Goal: Information Seeking & Learning: Learn about a topic

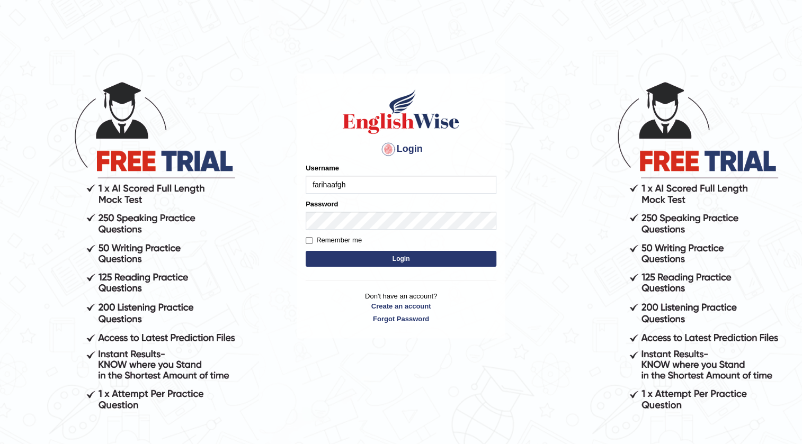
type input "farihaafgha"
type input "n"
type input "farihaafghan556"
click at [405, 256] on button "Login" at bounding box center [401, 259] width 191 height 16
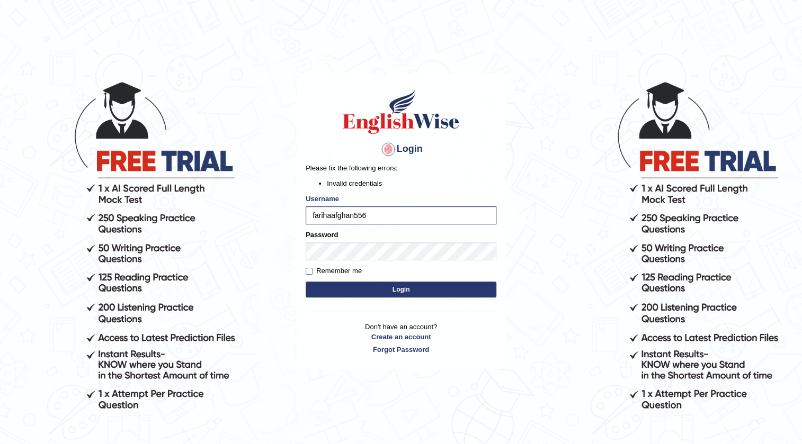
click at [403, 292] on button "Login" at bounding box center [401, 290] width 191 height 16
click at [368, 286] on button "Login" at bounding box center [401, 290] width 191 height 16
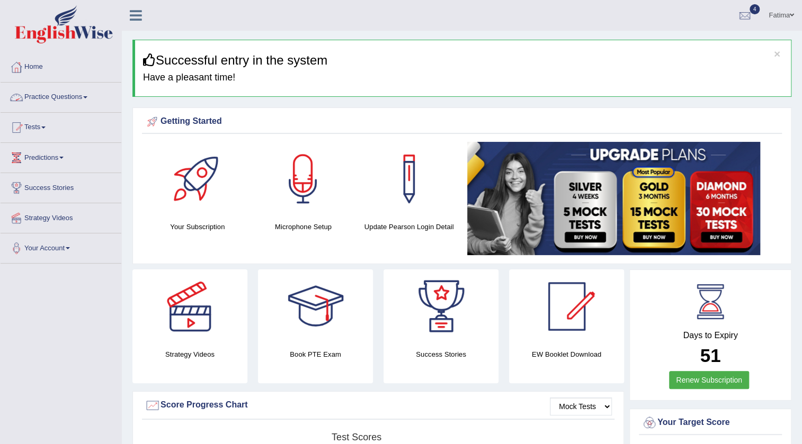
click at [68, 102] on link "Practice Questions" at bounding box center [61, 96] width 121 height 26
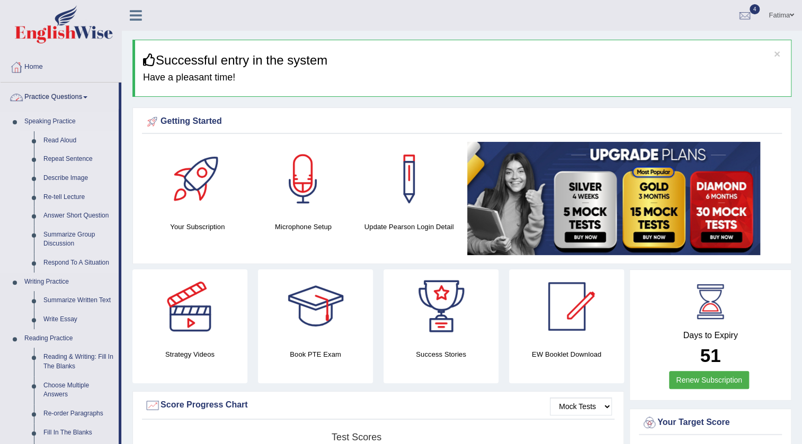
click at [65, 142] on link "Read Aloud" at bounding box center [79, 140] width 80 height 19
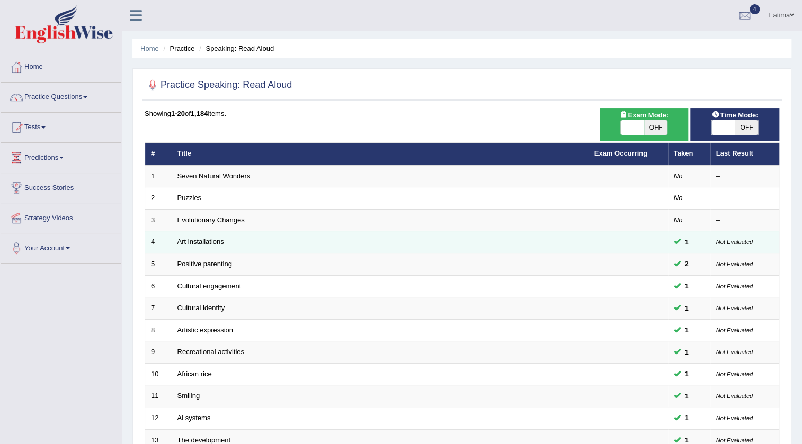
click at [197, 233] on td "Art installations" at bounding box center [380, 243] width 417 height 22
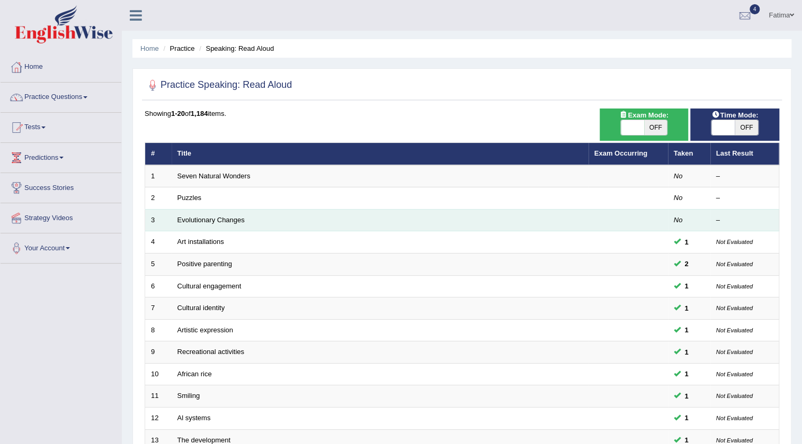
click at [197, 224] on td "Evolutionary Changes" at bounding box center [380, 220] width 417 height 22
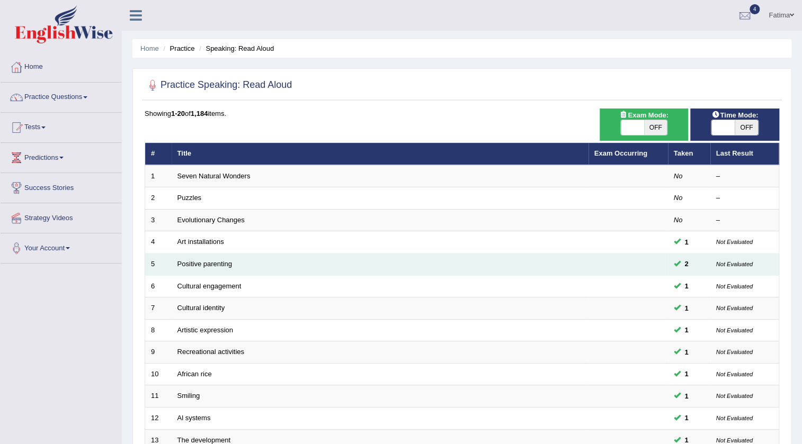
click at [207, 259] on td "Positive parenting" at bounding box center [380, 265] width 417 height 22
click at [207, 265] on link "Positive parenting" at bounding box center [204, 264] width 55 height 8
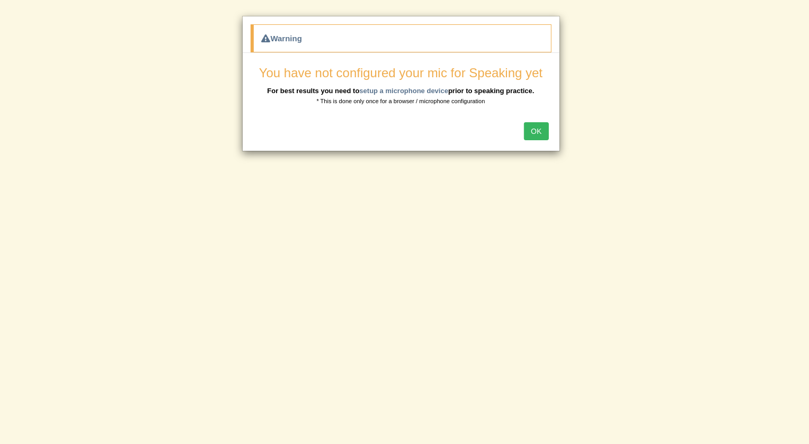
drag, startPoint x: 537, startPoint y: 139, endPoint x: 532, endPoint y: 126, distance: 13.9
click at [533, 129] on button "OK" at bounding box center [536, 131] width 24 height 18
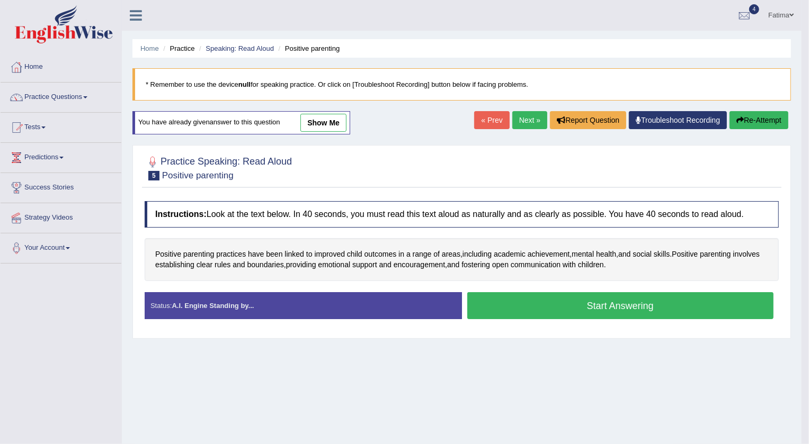
click at [532, 126] on body "Toggle navigation Home Practice Questions Speaking Practice Read Aloud Repeat S…" at bounding box center [404, 222] width 809 height 444
